Goal: Obtain resource: Obtain resource

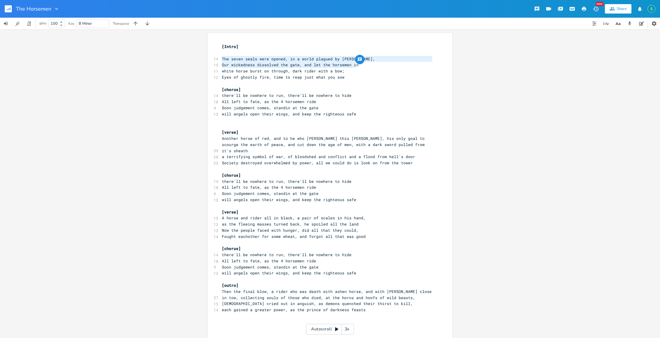
scroll to position [0, 1]
click at [266, 72] on span "white horse burst on through, dark rider with a bow;" at bounding box center [283, 70] width 123 height 5
click at [7, 10] on rect "button" at bounding box center [8, 8] width 7 height 7
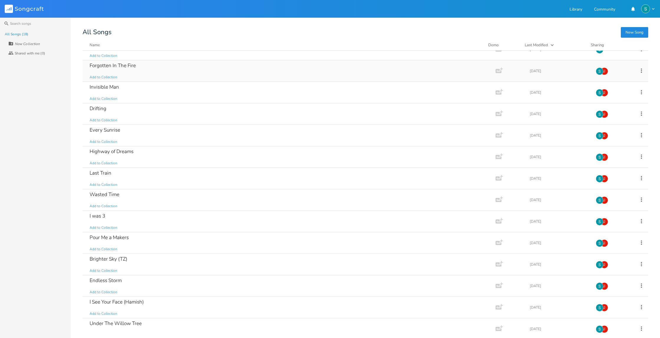
scroll to position [35, 0]
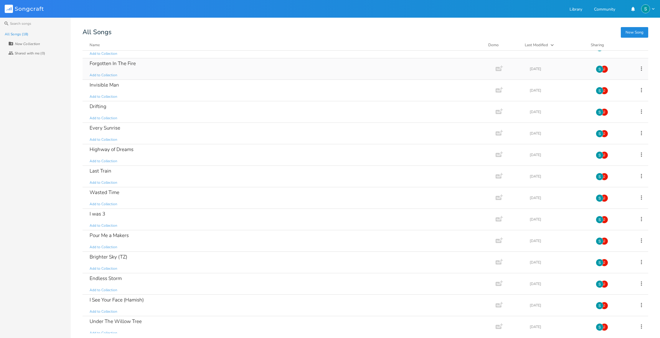
click at [169, 114] on div "Drifting Add to Collection" at bounding box center [288, 111] width 396 height 21
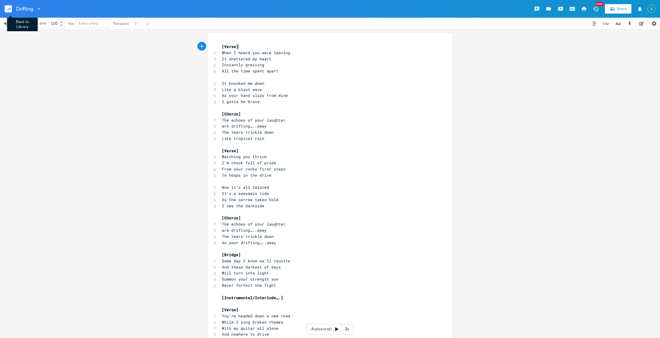
click at [6, 9] on rect "button" at bounding box center [8, 8] width 7 height 7
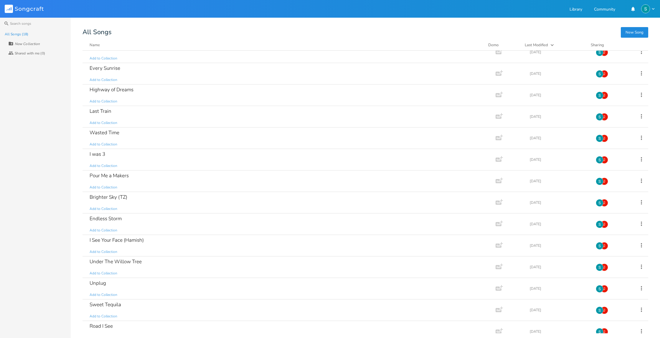
scroll to position [95, 0]
click at [197, 100] on div "Highway of Dreams Add to Collection" at bounding box center [288, 94] width 396 height 21
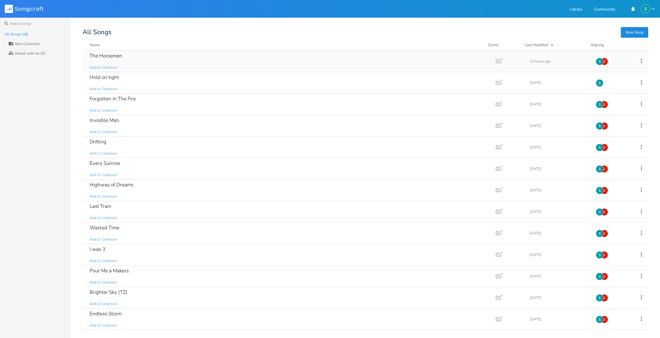
click at [163, 62] on div "The Horsemen Add to Collection" at bounding box center [288, 61] width 396 height 21
